Goal: Find contact information: Find contact information

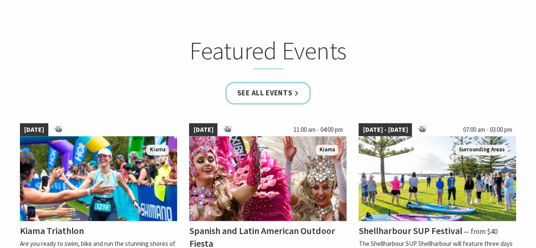
scroll to position [424, 0]
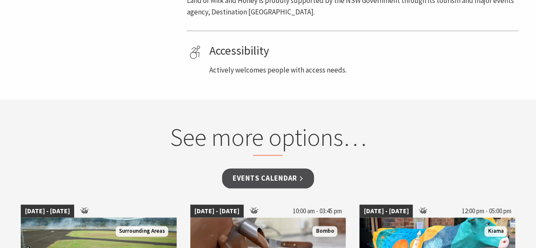
scroll to position [339, 0]
